Goal: Information Seeking & Learning: Learn about a topic

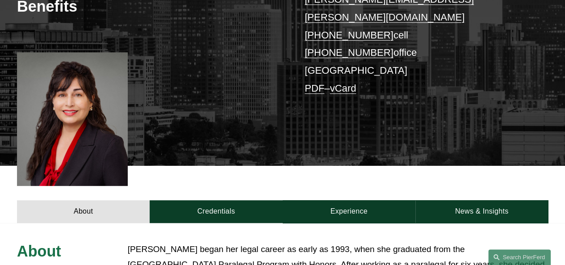
scroll to position [207, 0]
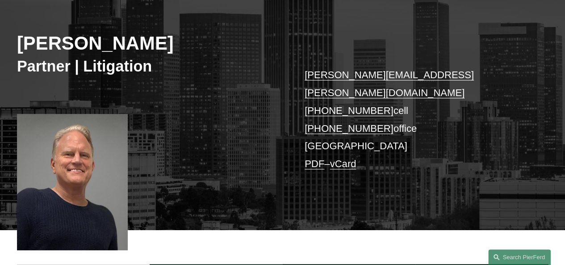
scroll to position [107, 0]
